Goal: Transaction & Acquisition: Purchase product/service

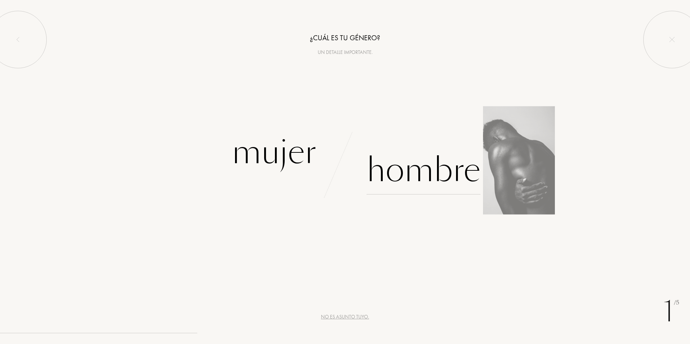
click at [412, 175] on div "Hombre" at bounding box center [423, 170] width 114 height 48
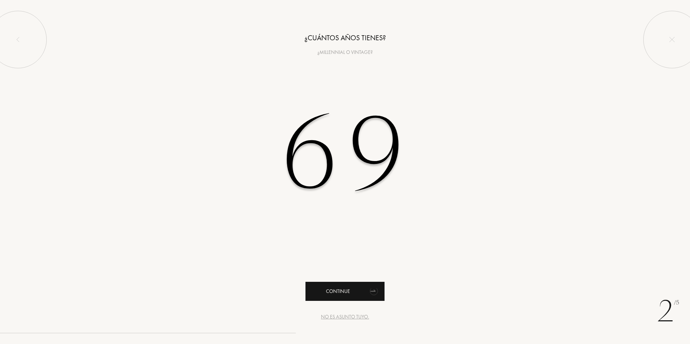
type input "69"
click at [337, 293] on div "Continue" at bounding box center [344, 291] width 79 height 19
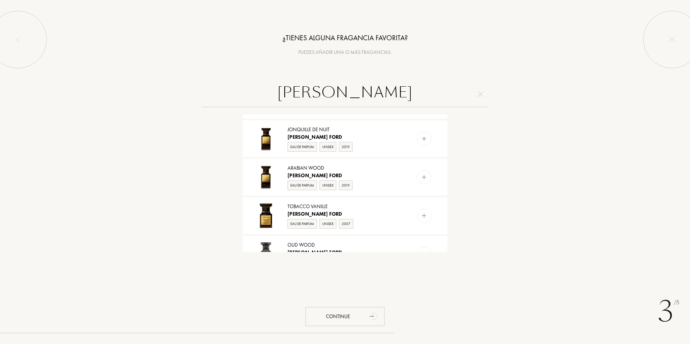
scroll to position [631, 0]
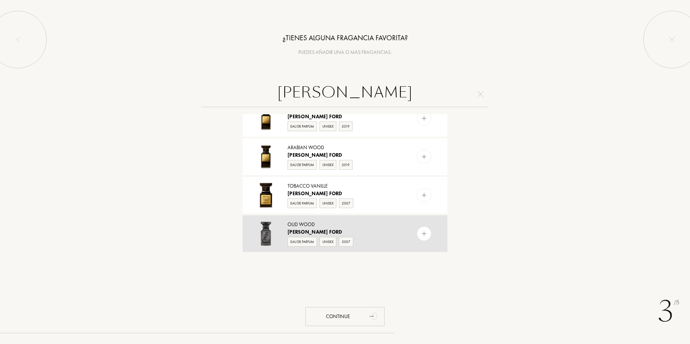
type input "TOM FORD"
click at [422, 231] on img at bounding box center [424, 233] width 7 height 7
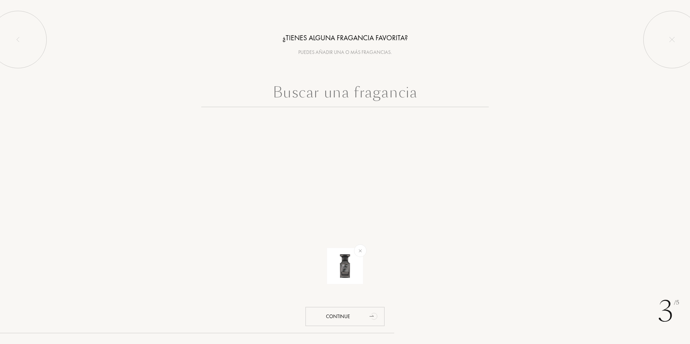
scroll to position [0, 0]
click at [348, 94] on input "text" at bounding box center [344, 94] width 287 height 26
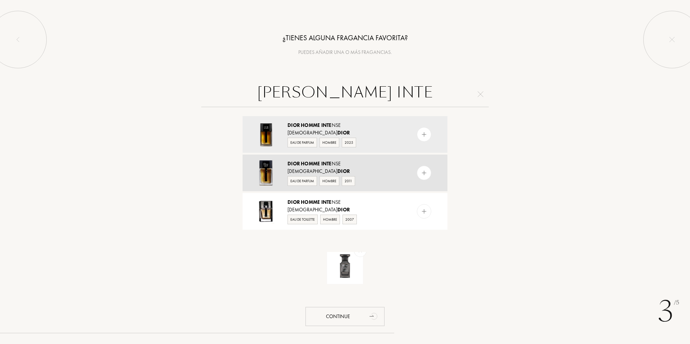
type input "DIOR HOMME INTE"
click at [427, 174] on div at bounding box center [424, 173] width 14 height 14
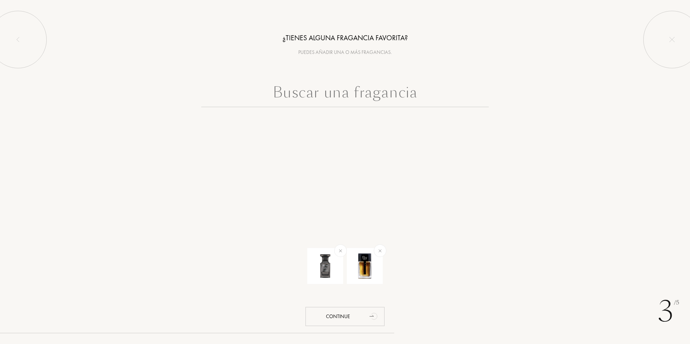
click at [404, 97] on input "text" at bounding box center [344, 94] width 287 height 26
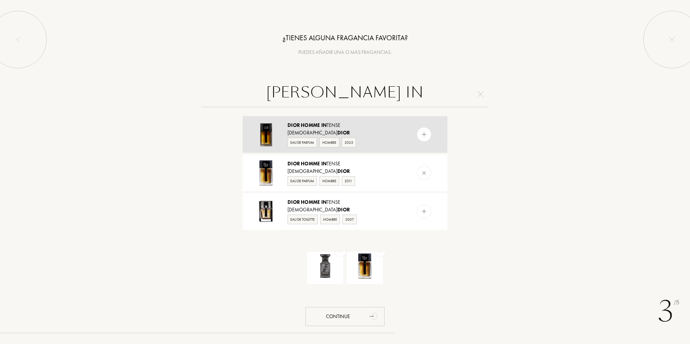
type input "DIOR HOMME IN"
click at [419, 137] on div at bounding box center [424, 134] width 14 height 14
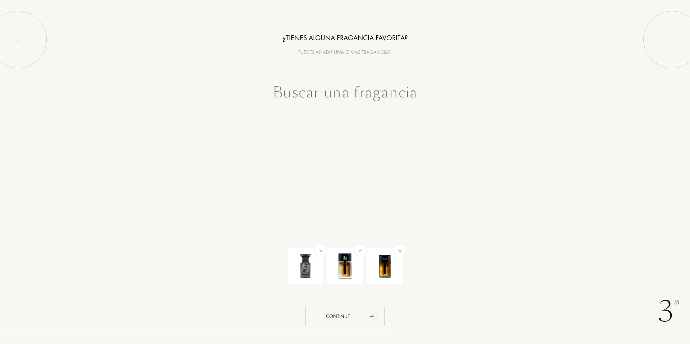
click at [372, 97] on input "text" at bounding box center [344, 94] width 287 height 26
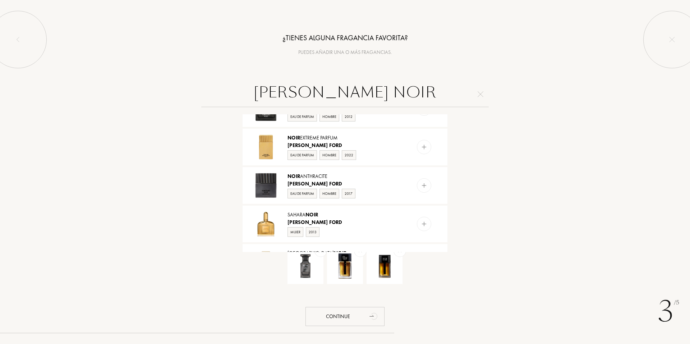
scroll to position [108, 0]
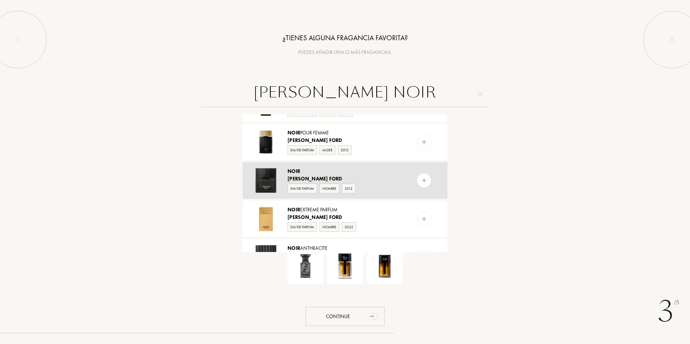
type input "TOM FORD NOIR"
click at [423, 180] on img at bounding box center [424, 180] width 7 height 7
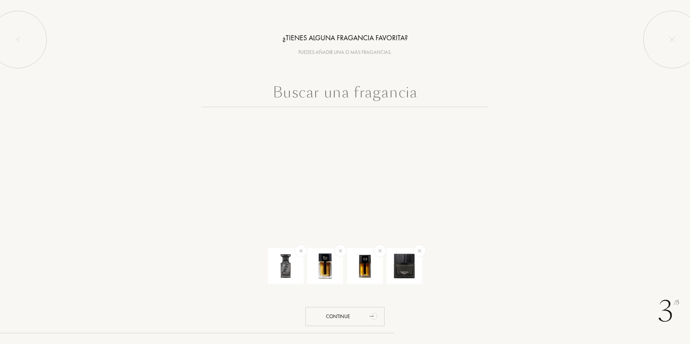
click at [334, 99] on input "text" at bounding box center [344, 94] width 287 height 26
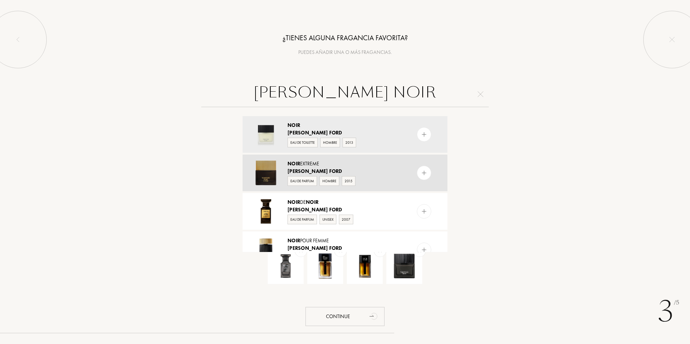
type input "TOM FORD NOIR"
click at [421, 171] on img at bounding box center [424, 173] width 7 height 7
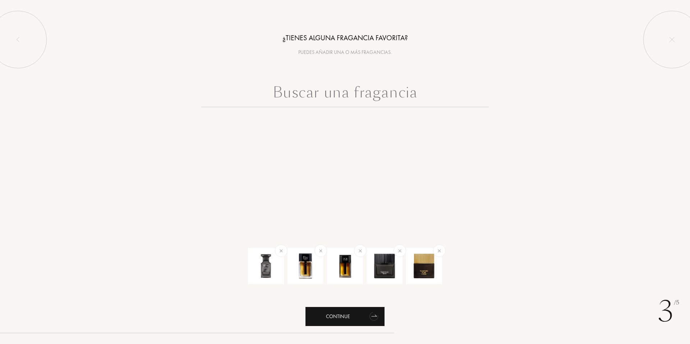
click at [343, 318] on div "Continue" at bounding box center [344, 316] width 79 height 19
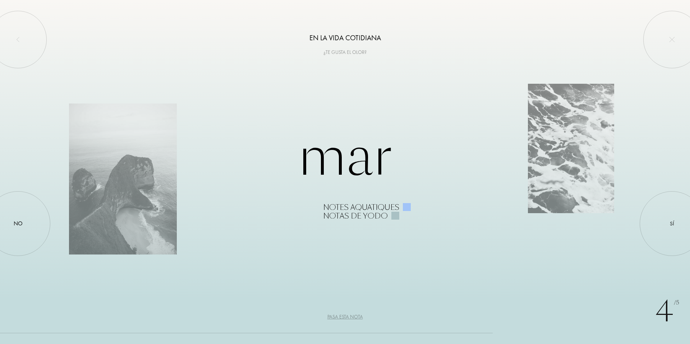
click at [392, 215] on div at bounding box center [395, 216] width 8 height 8
click at [364, 214] on div "Notas de yodo" at bounding box center [355, 216] width 65 height 9
click at [675, 226] on div at bounding box center [671, 223] width 65 height 65
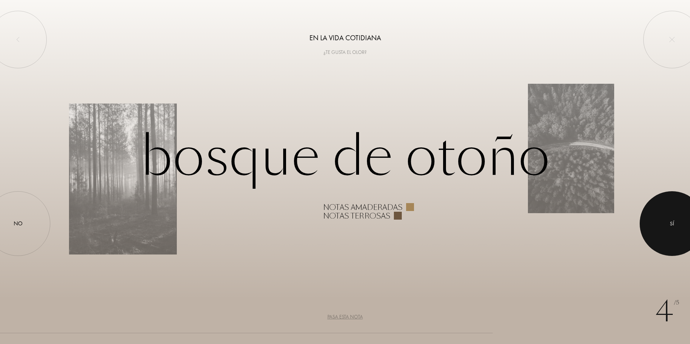
click at [675, 226] on div at bounding box center [671, 223] width 65 height 65
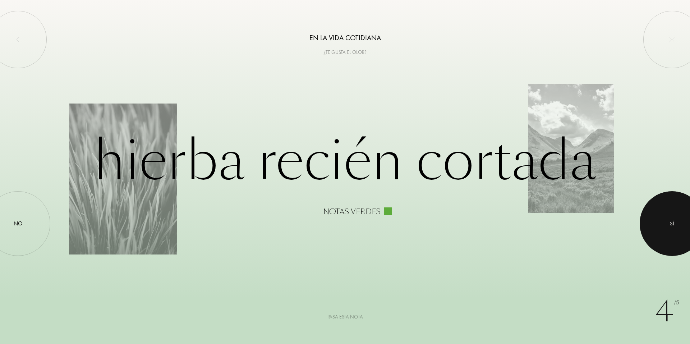
click at [675, 226] on div at bounding box center [671, 223] width 65 height 65
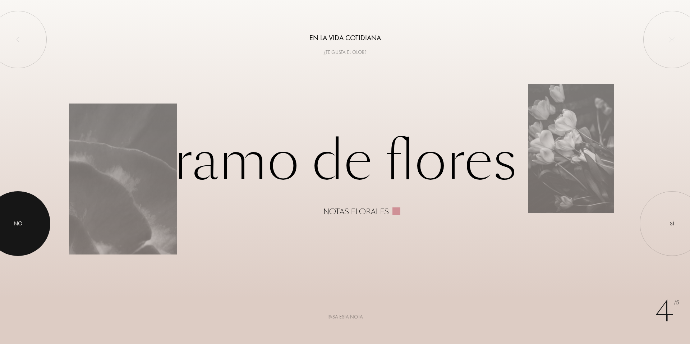
click at [9, 228] on div at bounding box center [18, 223] width 65 height 65
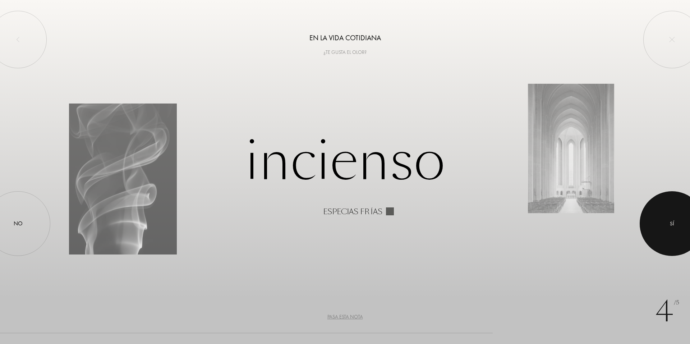
click at [668, 217] on div at bounding box center [671, 223] width 65 height 65
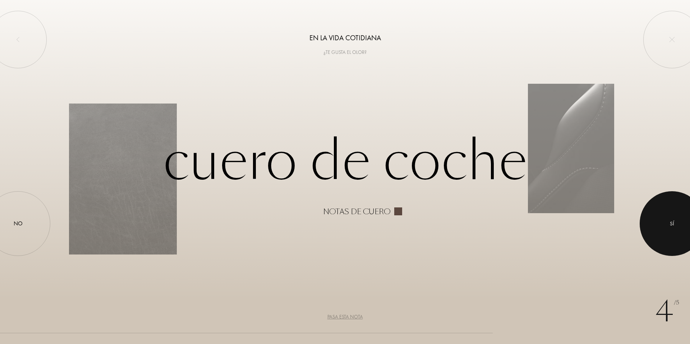
click at [667, 225] on div at bounding box center [671, 223] width 65 height 65
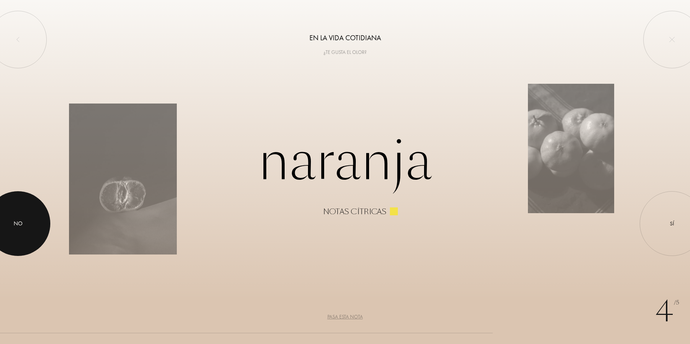
click at [10, 218] on div at bounding box center [18, 223] width 65 height 65
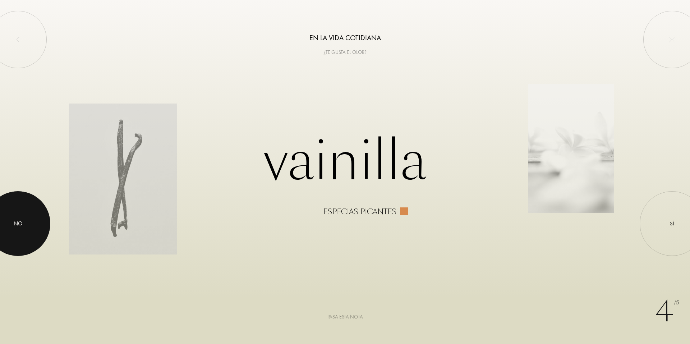
click at [26, 219] on div at bounding box center [18, 223] width 65 height 65
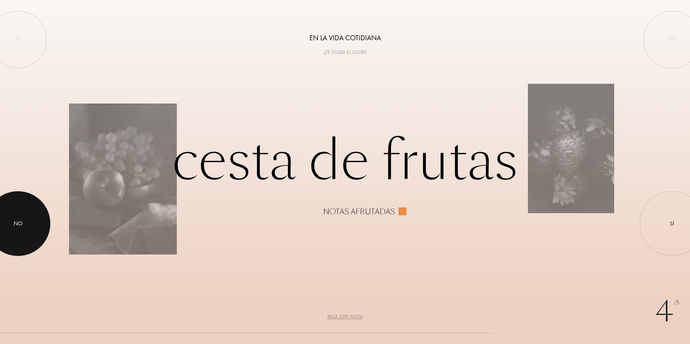
click at [18, 223] on div "No" at bounding box center [18, 223] width 9 height 9
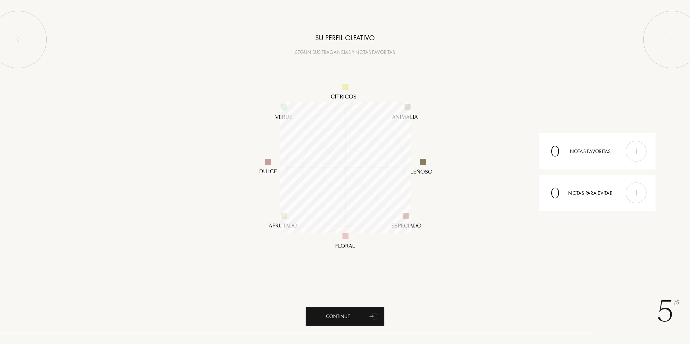
scroll to position [131, 131]
click at [359, 320] on div "Continue" at bounding box center [344, 316] width 79 height 19
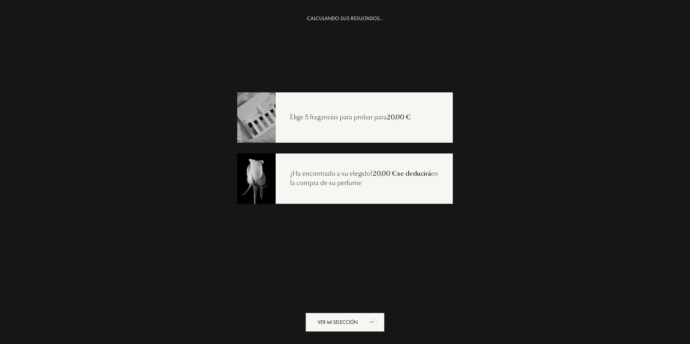
click at [372, 117] on div "Elige 5 fragancias para probar para 20,00 €" at bounding box center [351, 117] width 150 height 9
click at [342, 320] on div "Ver mi selección" at bounding box center [344, 322] width 79 height 19
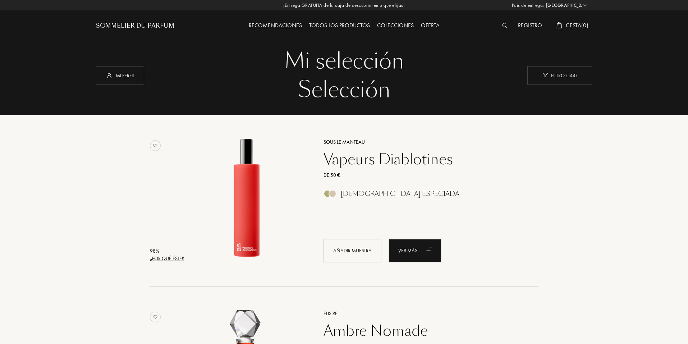
select select "ES"
click at [350, 23] on div "Todos los productos" at bounding box center [339, 25] width 68 height 9
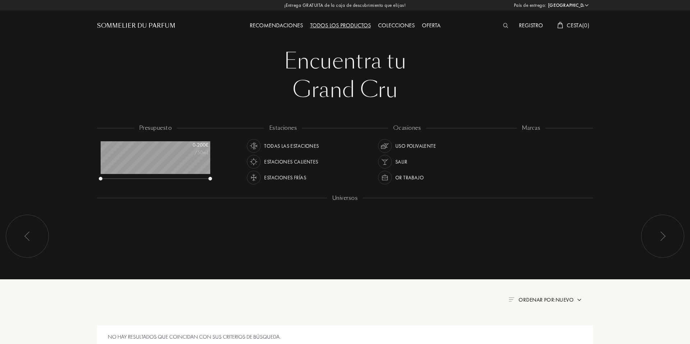
select select "ES"
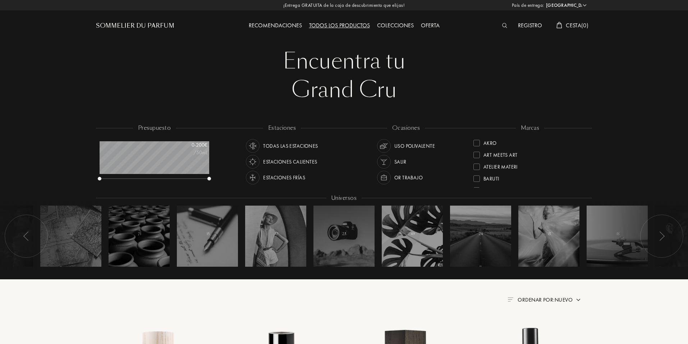
click at [147, 24] on div "Sommelier du Parfum" at bounding box center [135, 26] width 78 height 9
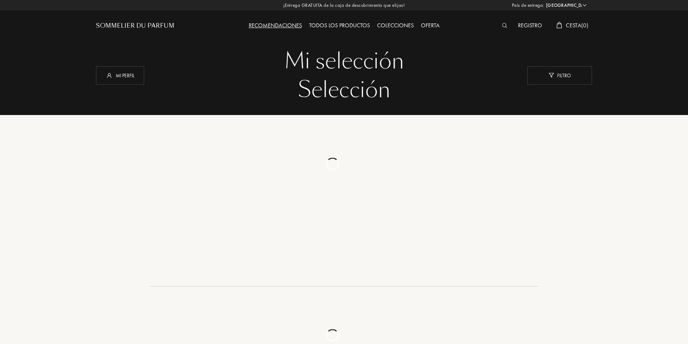
select select "ES"
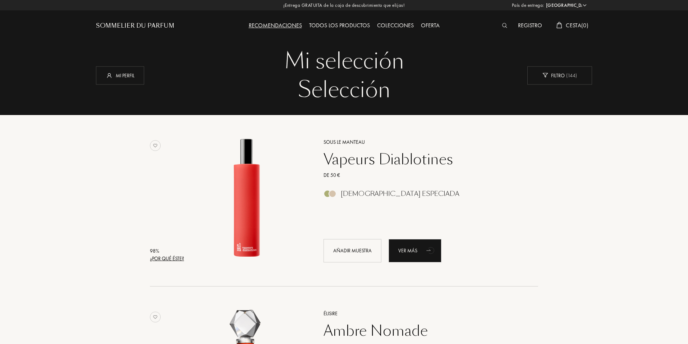
click at [144, 24] on div "Sommelier du Parfum" at bounding box center [135, 26] width 78 height 9
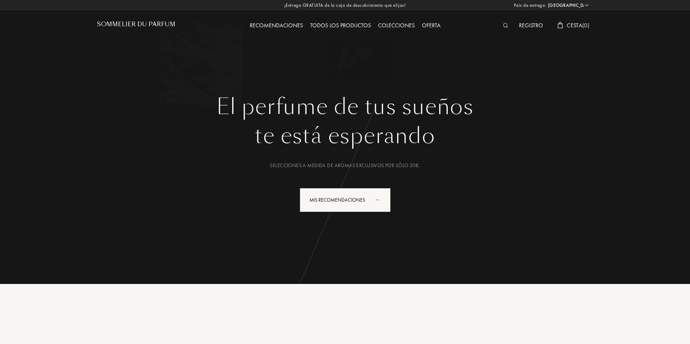
select select "ES"
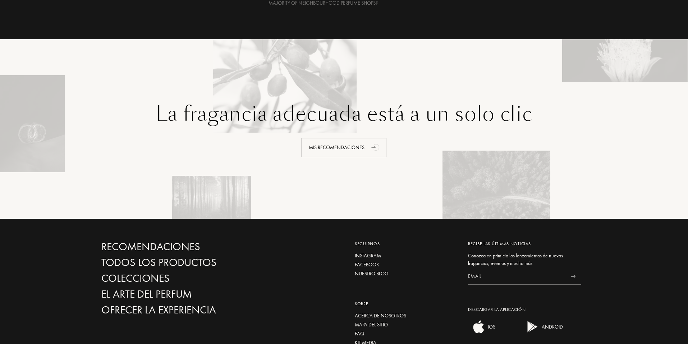
scroll to position [1677, 0]
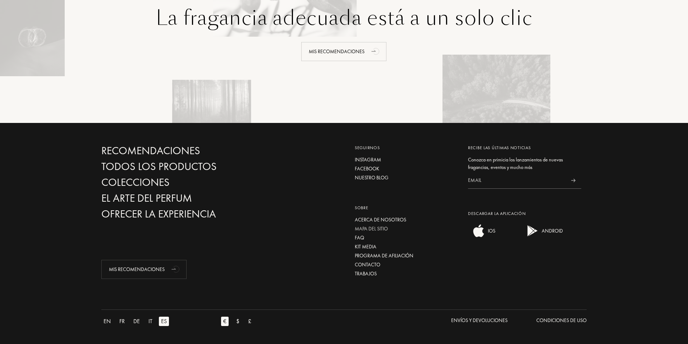
click at [359, 230] on div "Mapa del sitio" at bounding box center [406, 229] width 102 height 8
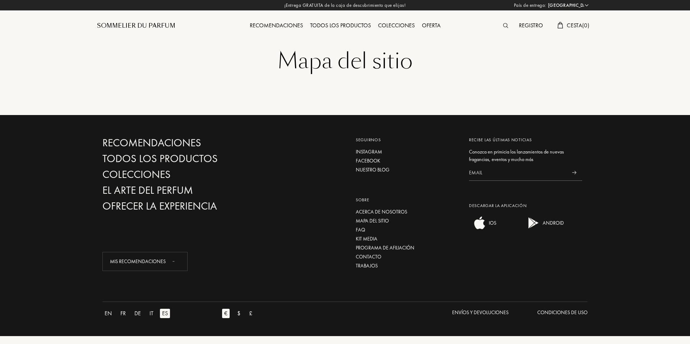
select select "ES"
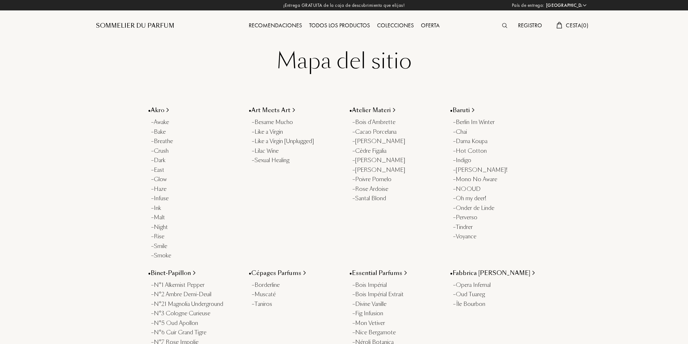
click at [504, 26] on img at bounding box center [504, 25] width 5 height 5
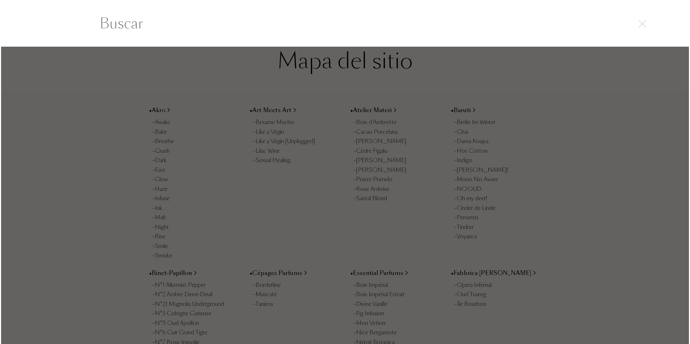
scroll to position [0, 0]
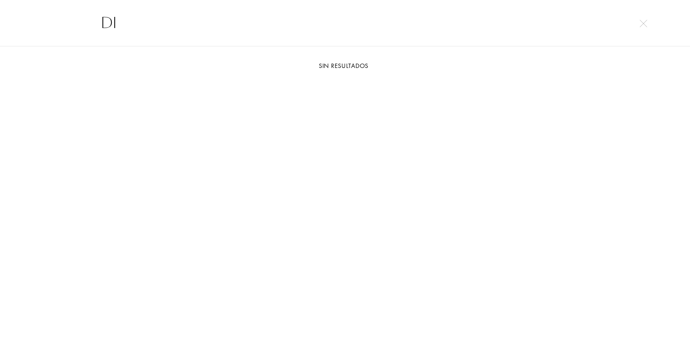
type input "D"
type input "[PERSON_NAME]"
